Goal: Check status: Check status

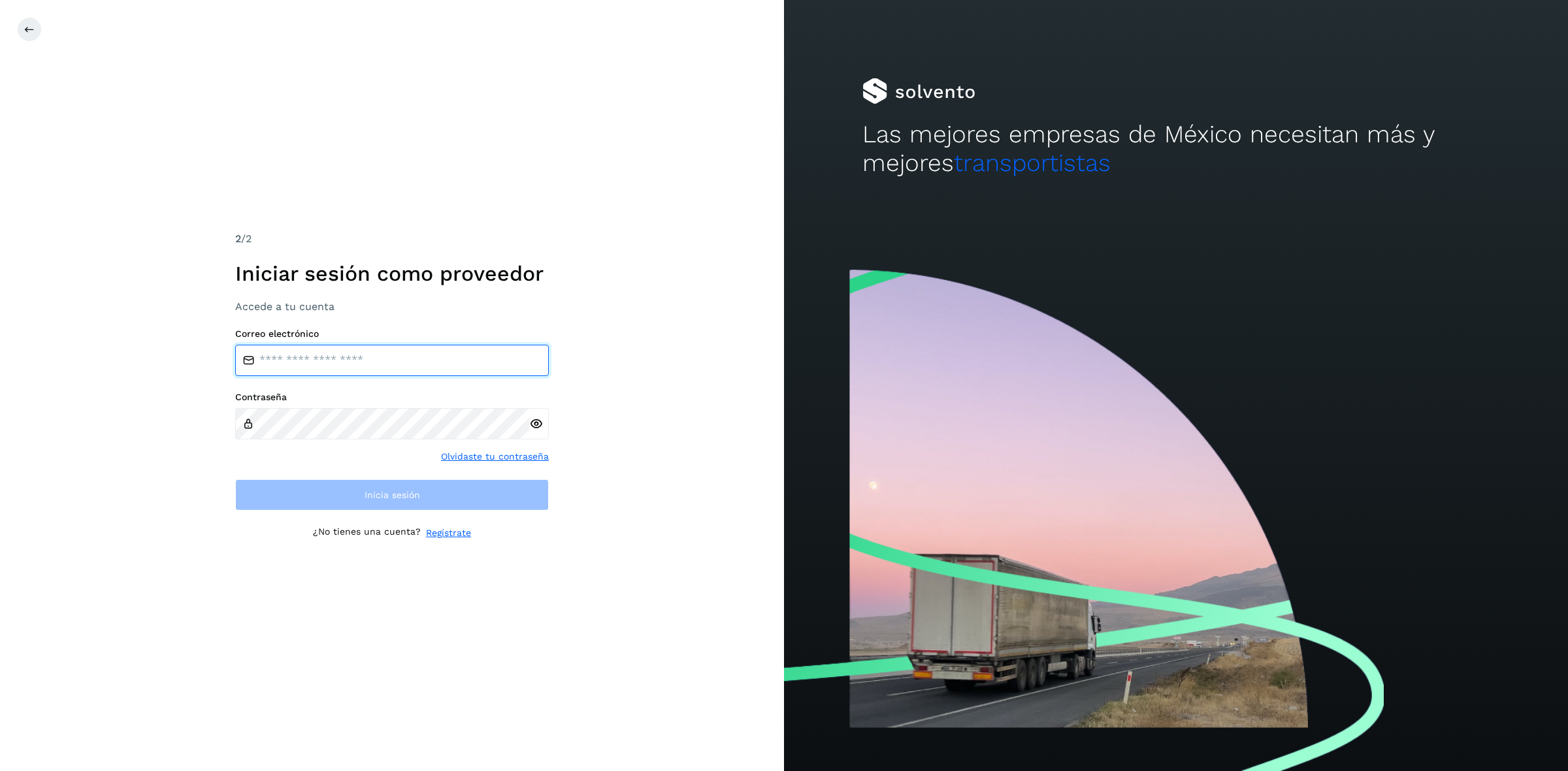
type input "**********"
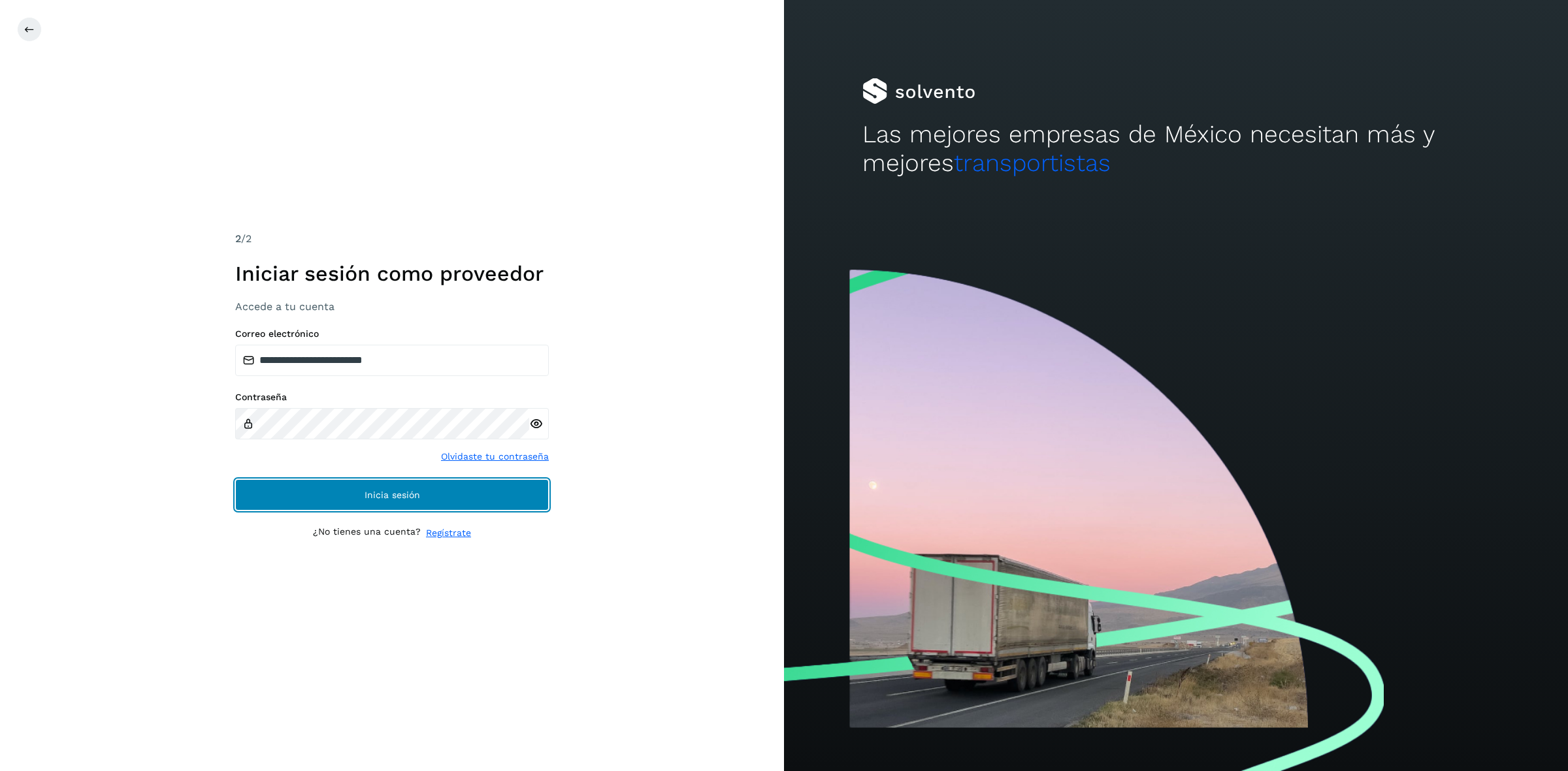
click at [282, 498] on button "Inicia sesión" at bounding box center [391, 495] width 313 height 31
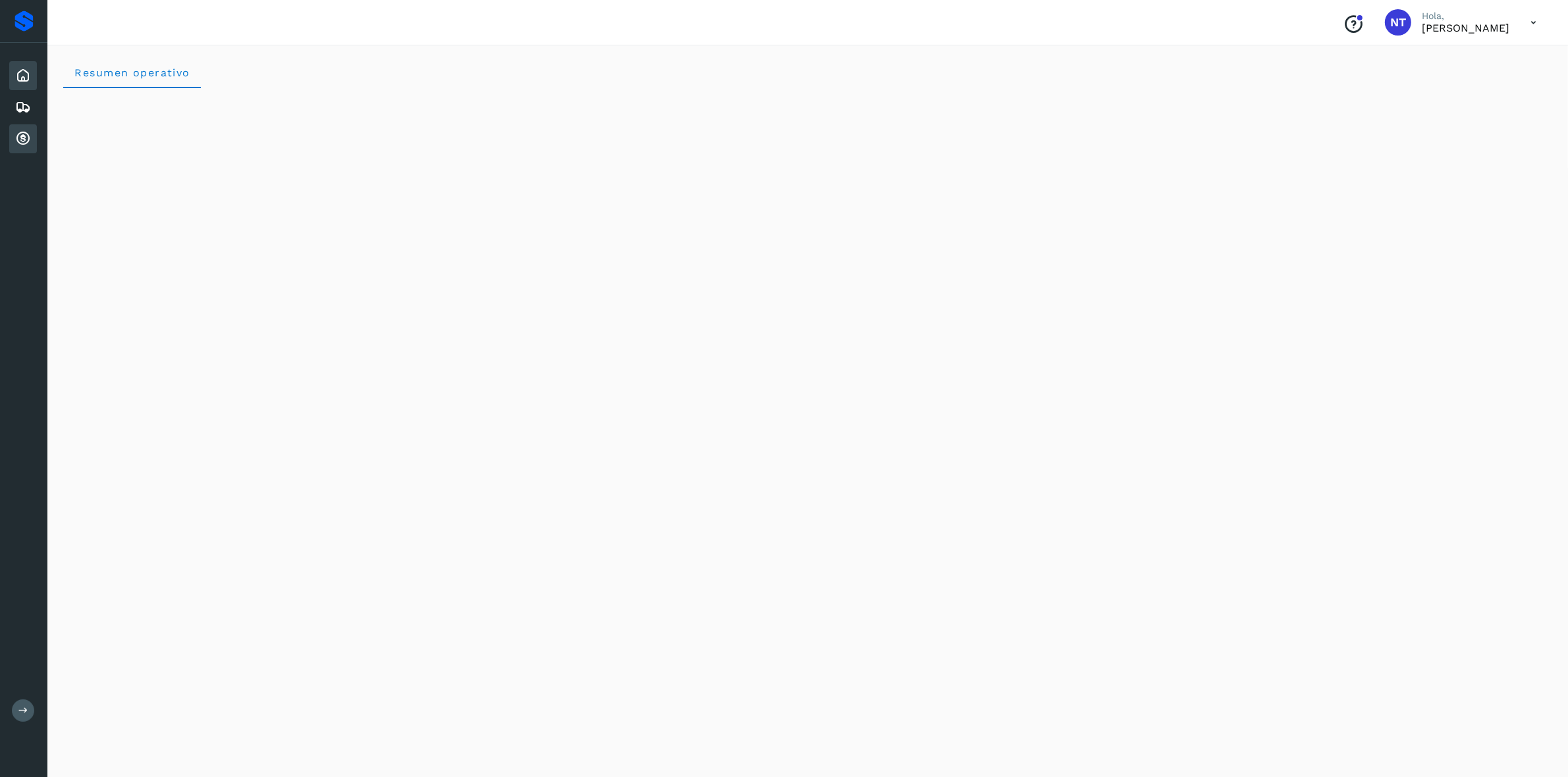
click at [22, 135] on icon at bounding box center [22, 138] width 16 height 16
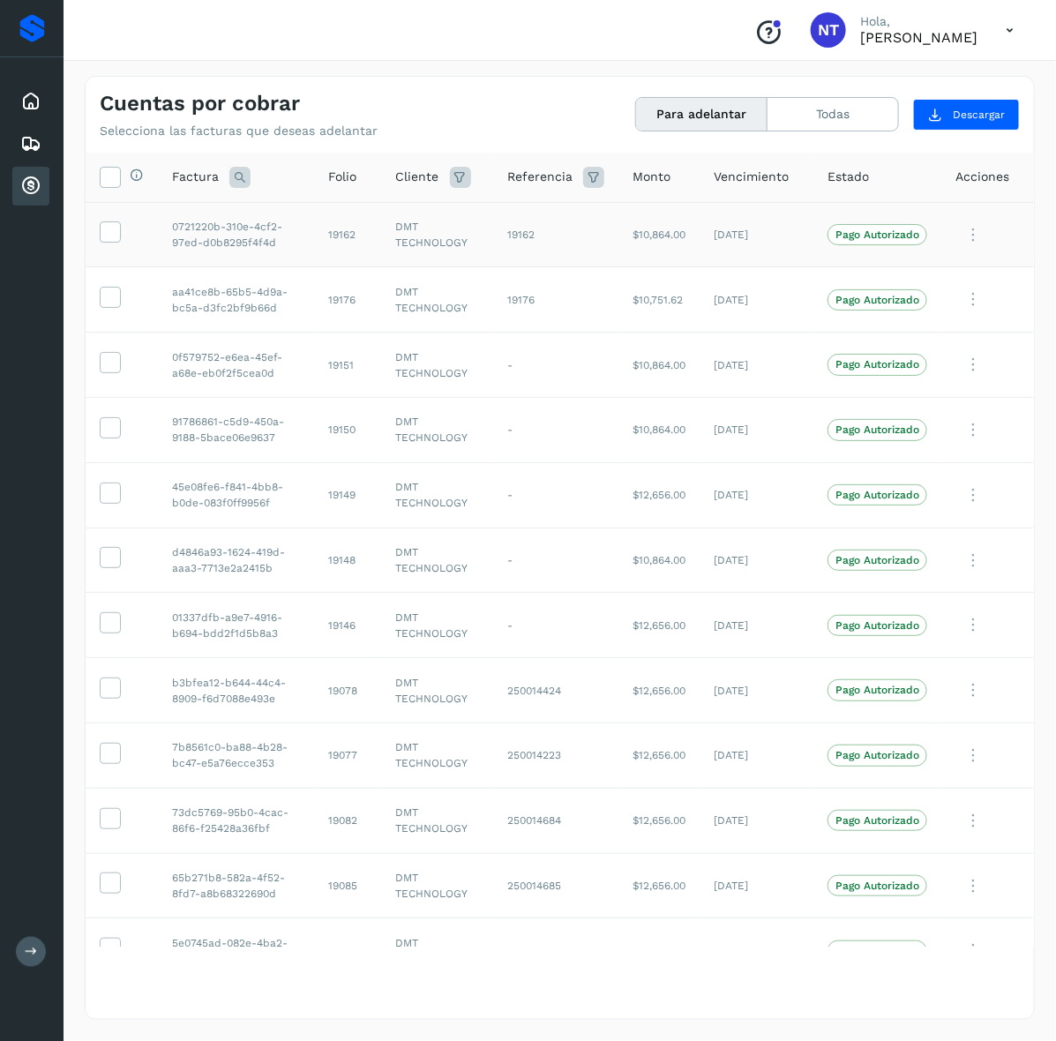
click at [322, 235] on td "19162" at bounding box center [348, 234] width 67 height 65
copy td "19162"
click at [315, 311] on td "19176" at bounding box center [348, 299] width 67 height 65
click at [317, 310] on td "19176" at bounding box center [348, 299] width 67 height 65
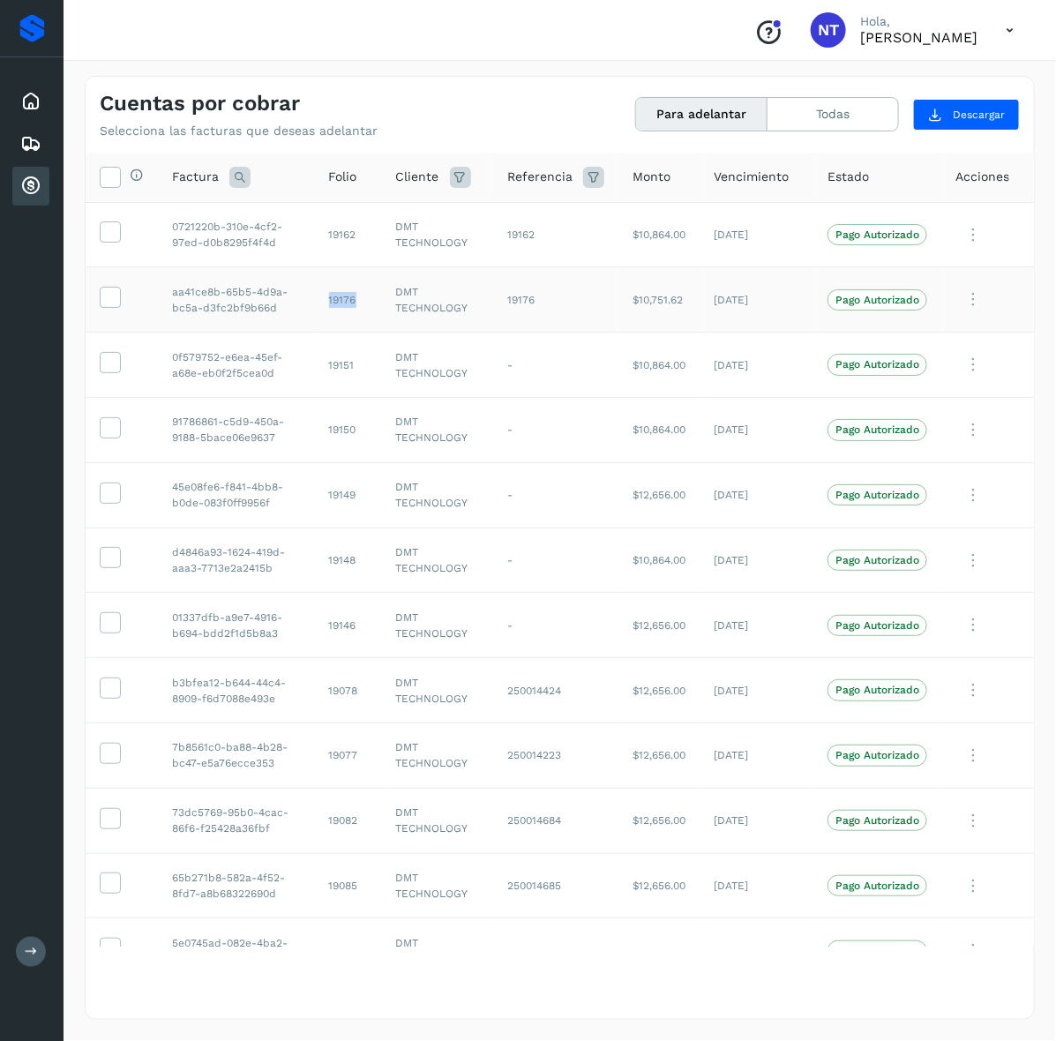
click at [317, 310] on td "19176" at bounding box center [348, 299] width 67 height 65
copy td "19176"
click at [333, 379] on td "19151" at bounding box center [348, 364] width 67 height 65
copy td "19151"
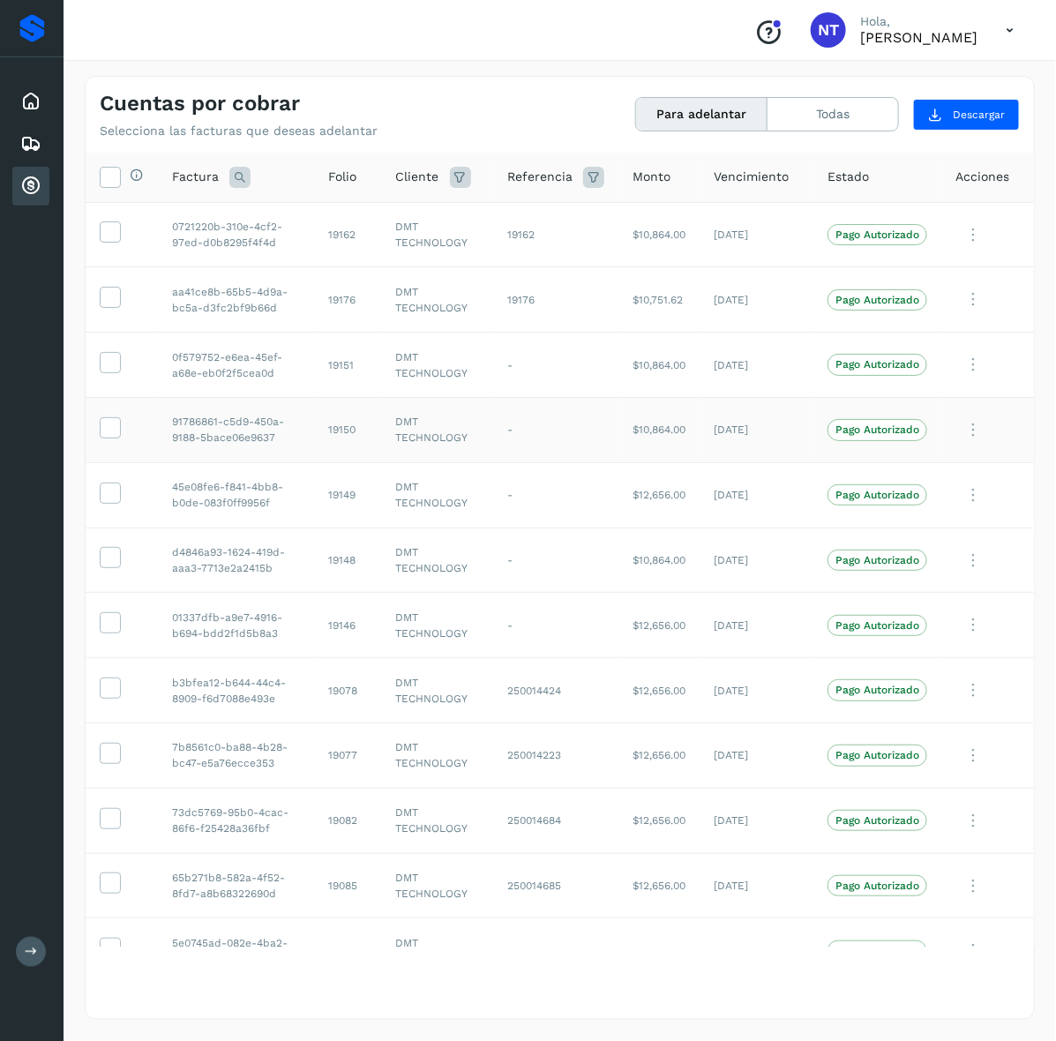
click at [324, 437] on td "19150" at bounding box center [348, 429] width 67 height 65
copy td "19150"
click at [984, 35] on div "Conoce nuestros beneficios NT [PERSON_NAME]" at bounding box center [883, 30] width 287 height 41
click at [998, 33] on icon at bounding box center [1009, 30] width 36 height 36
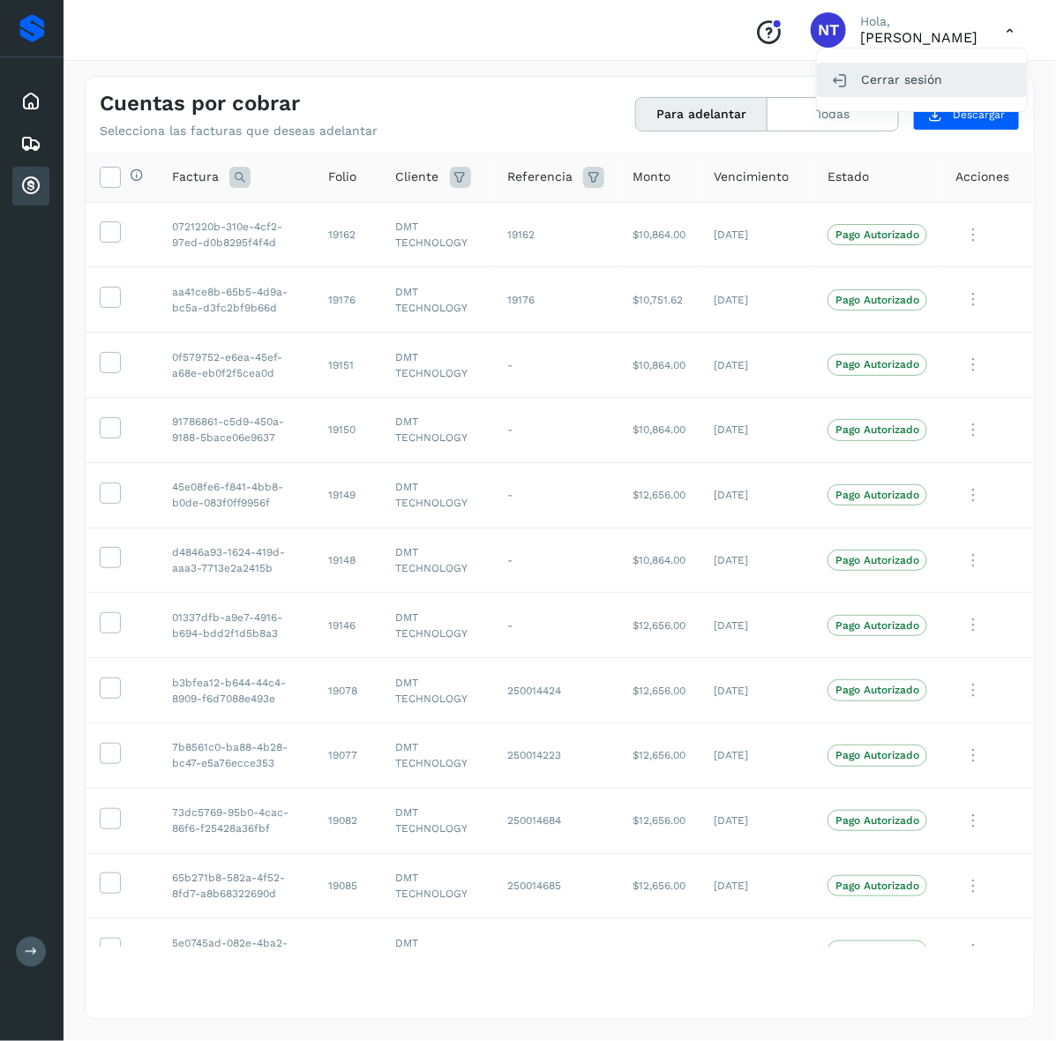
click at [939, 82] on div "Cerrar sesión" at bounding box center [922, 80] width 210 height 34
